Goal: Transaction & Acquisition: Purchase product/service

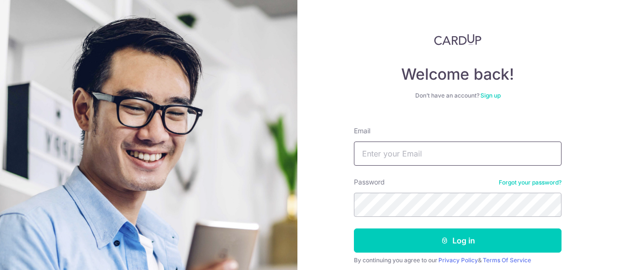
click at [375, 156] on input "Email" at bounding box center [457, 153] width 207 height 24
type input "[EMAIL_ADDRESS][DOMAIN_NAME]"
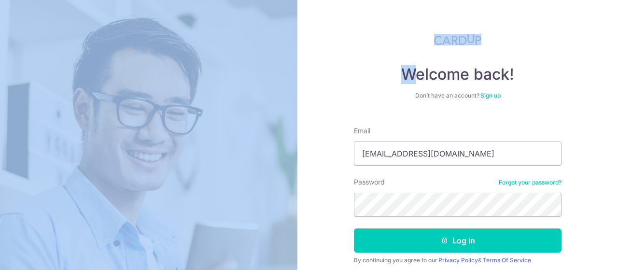
drag, startPoint x: 407, startPoint y: 51, endPoint x: 129, endPoint y: 289, distance: 365.8
click at [129, 269] on html "Welcome back! Don’t have an account? Sign up Email angela4tan94@gmail.com Passw…" at bounding box center [309, 135] width 618 height 270
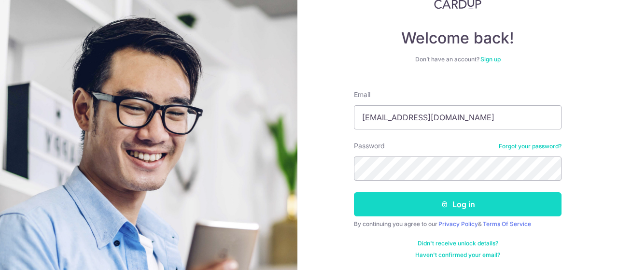
click at [470, 202] on button "Log in" at bounding box center [457, 204] width 207 height 24
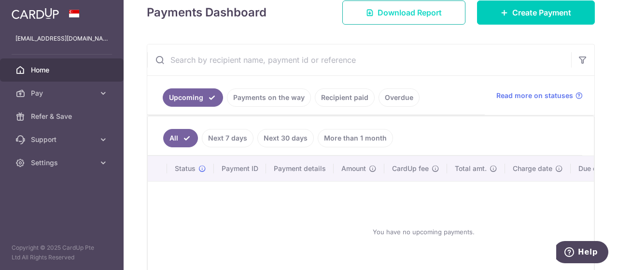
scroll to position [146, 0]
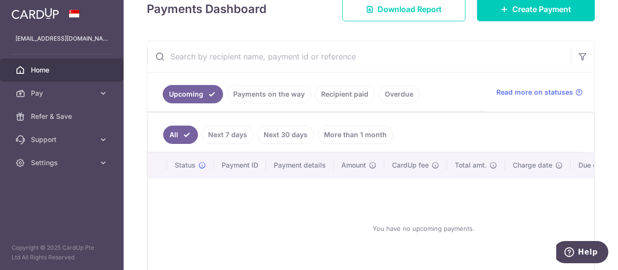
click at [256, 93] on link "Payments on the way" at bounding box center [269, 94] width 84 height 18
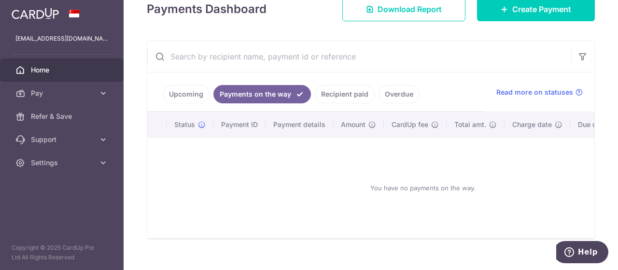
click at [330, 95] on link "Recipient paid" at bounding box center [345, 94] width 60 height 18
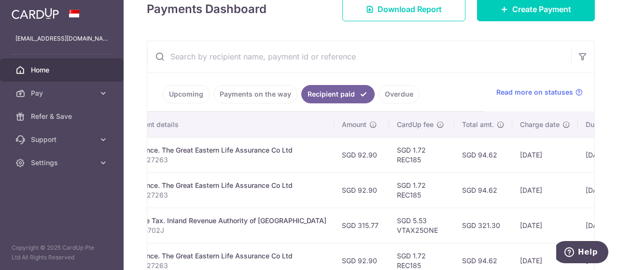
scroll to position [0, 202]
click at [520, 12] on span "Create Payment" at bounding box center [541, 9] width 59 height 12
